Goal: Task Accomplishment & Management: Use online tool/utility

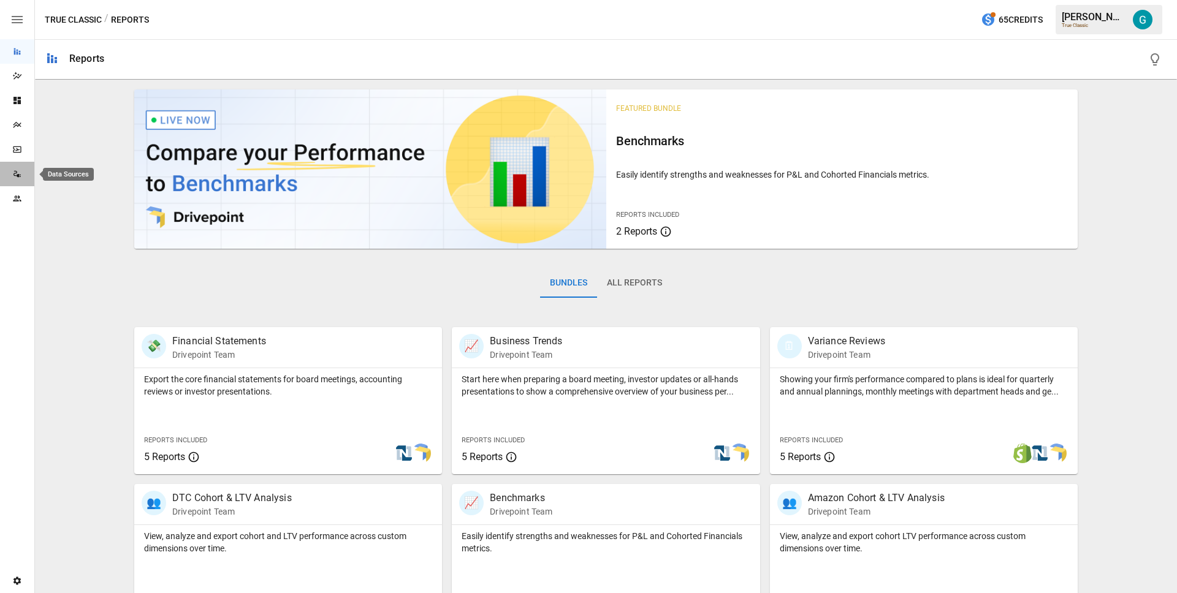
click at [23, 176] on div "Data Sources" at bounding box center [17, 174] width 34 height 10
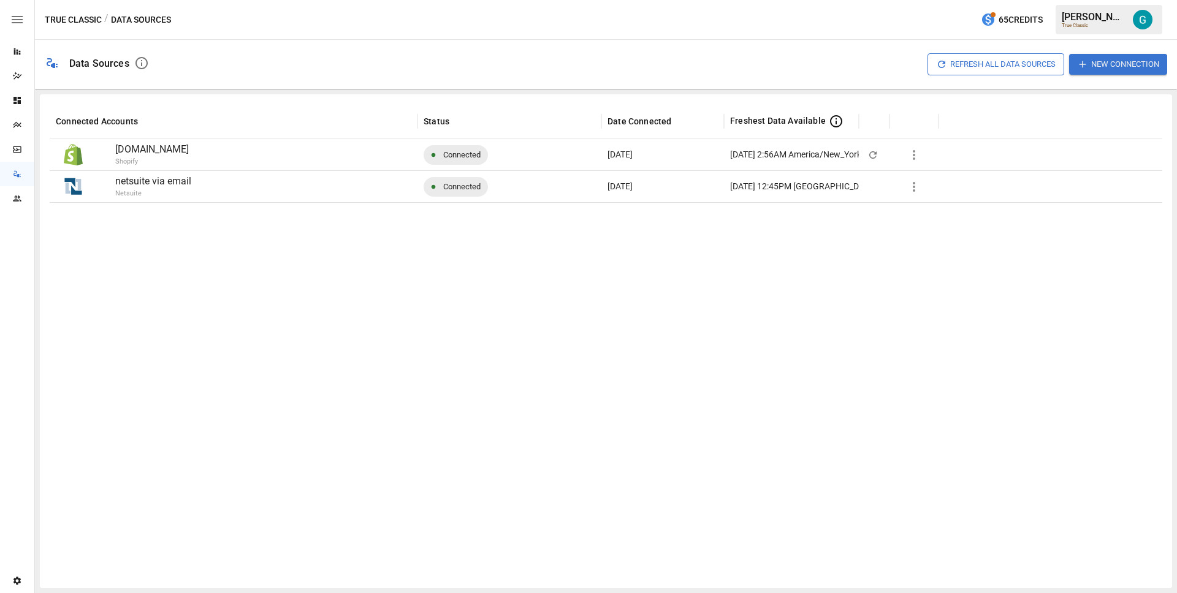
click at [917, 159] on icon "button" at bounding box center [914, 155] width 15 height 15
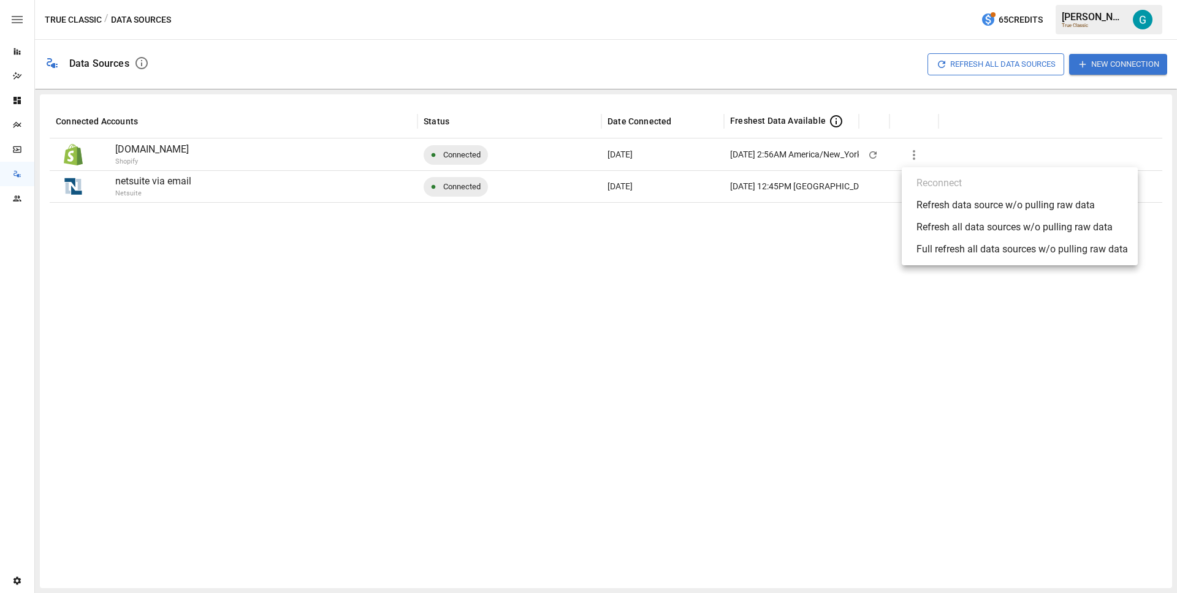
click at [931, 244] on div "Full refresh all data sources w/o pulling raw data" at bounding box center [1023, 249] width 212 height 15
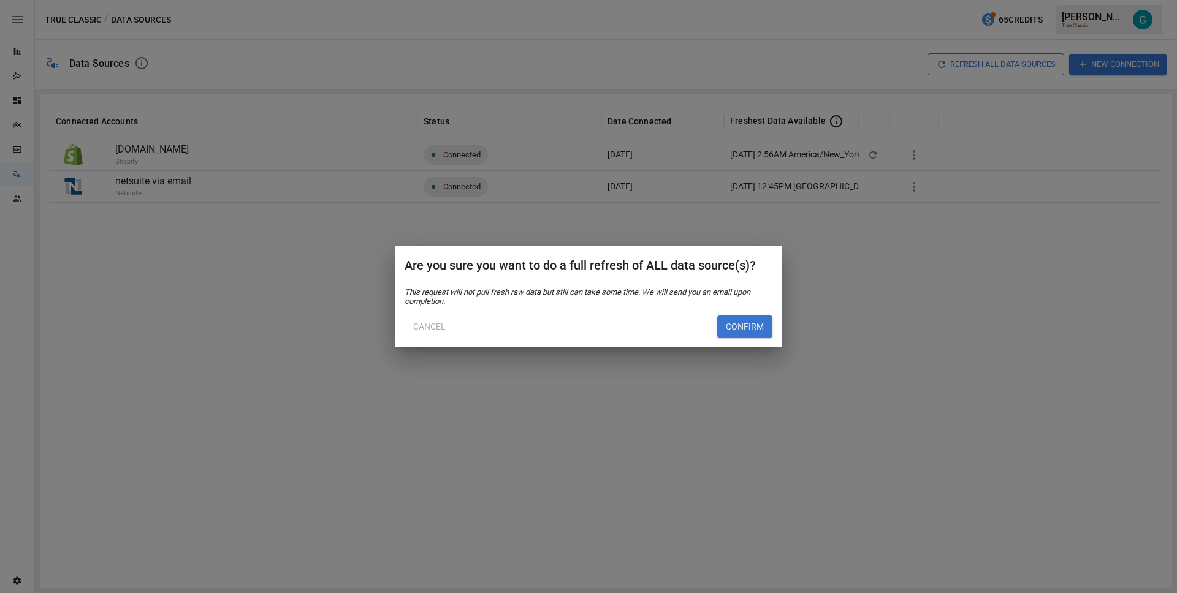
click at [745, 331] on button "Confirm" at bounding box center [744, 327] width 55 height 22
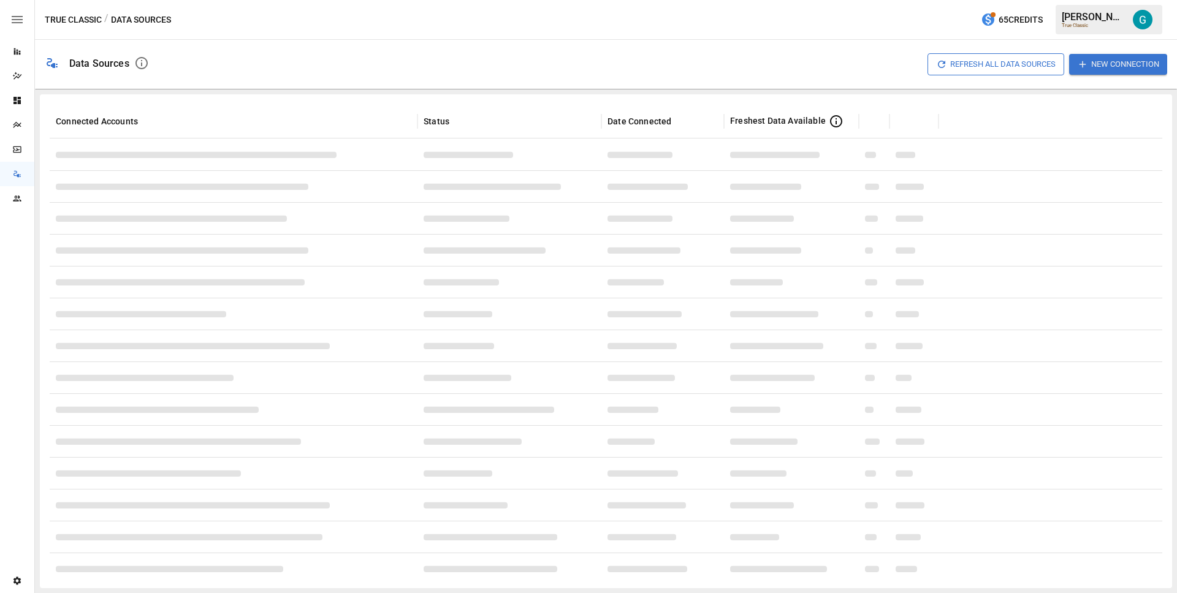
click at [865, 298] on div at bounding box center [874, 314] width 31 height 32
